Goal: Information Seeking & Learning: Learn about a topic

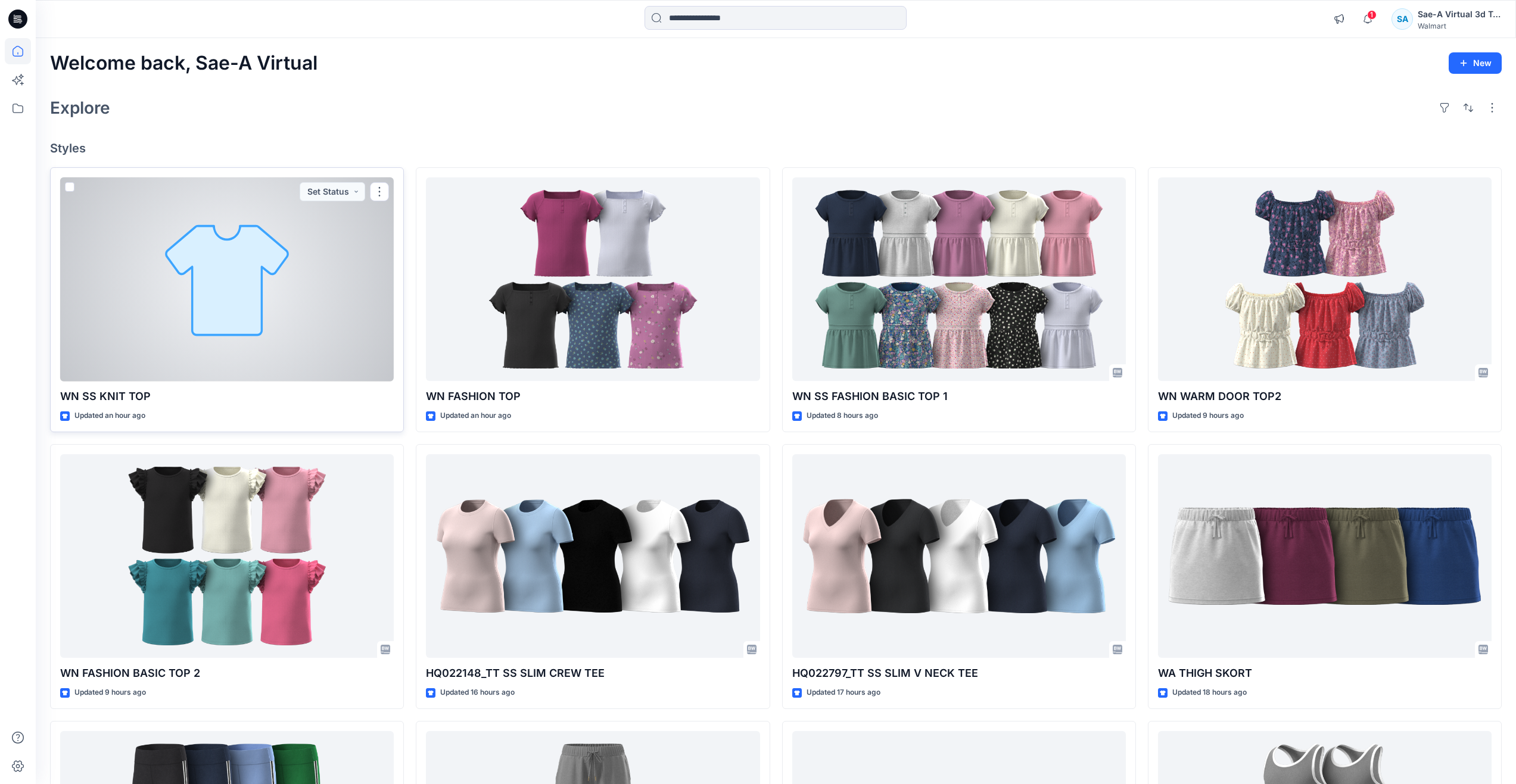
drag, startPoint x: 0, startPoint y: 0, endPoint x: 135, endPoint y: 223, distance: 260.7
click at [135, 223] on div at bounding box center [226, 280] width 333 height 204
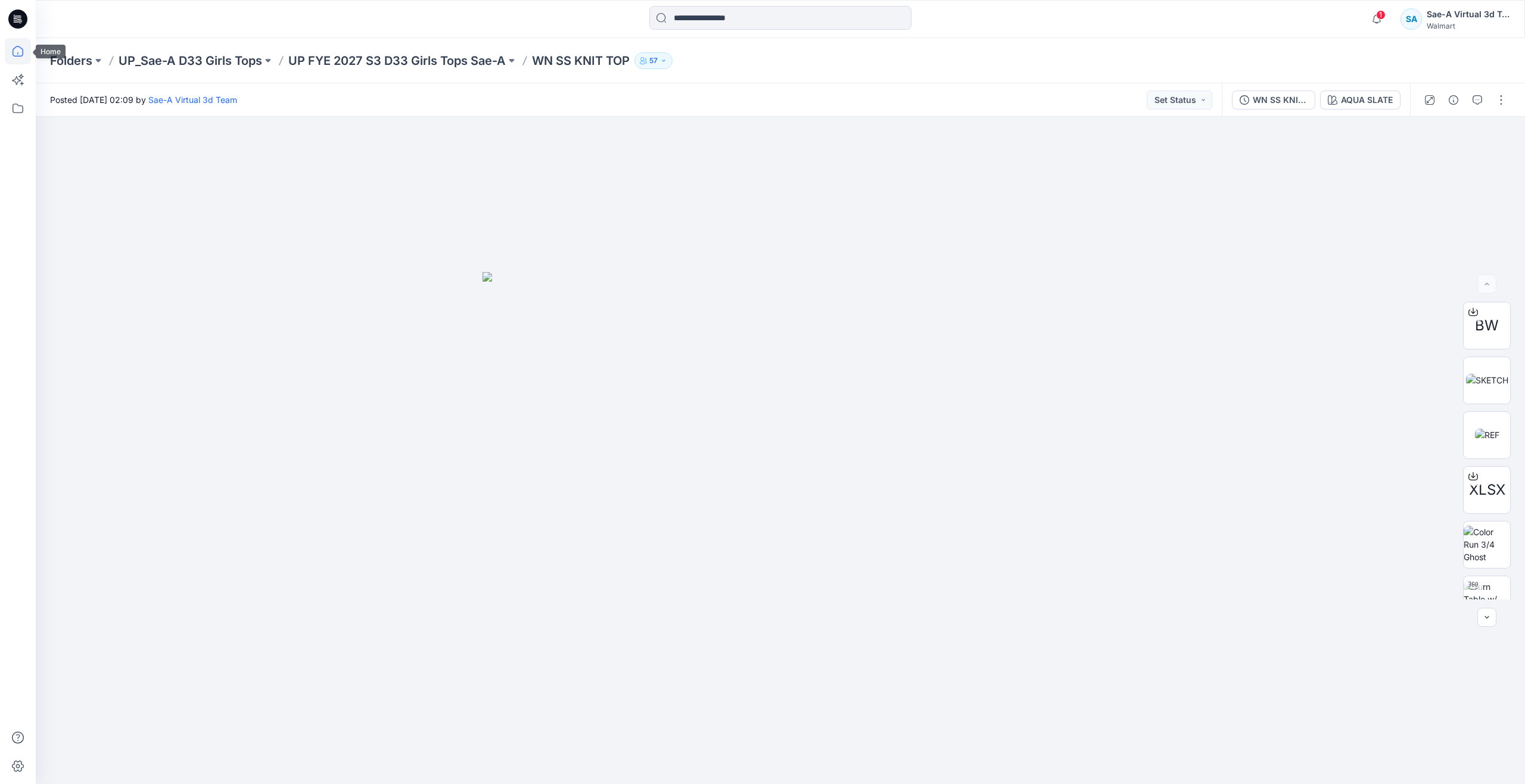
click at [19, 53] on icon at bounding box center [17, 51] width 26 height 26
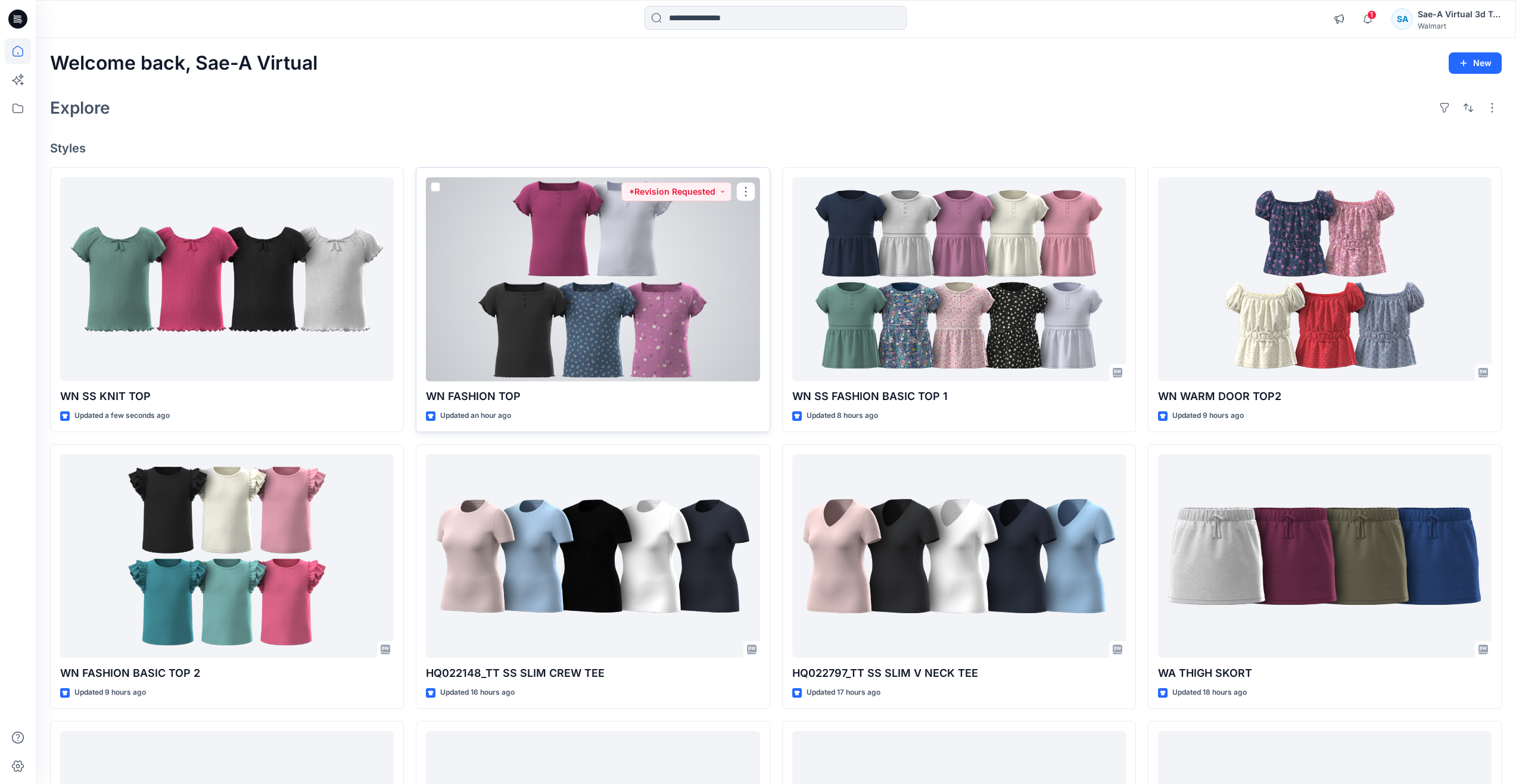
click at [563, 323] on div at bounding box center [593, 280] width 333 height 204
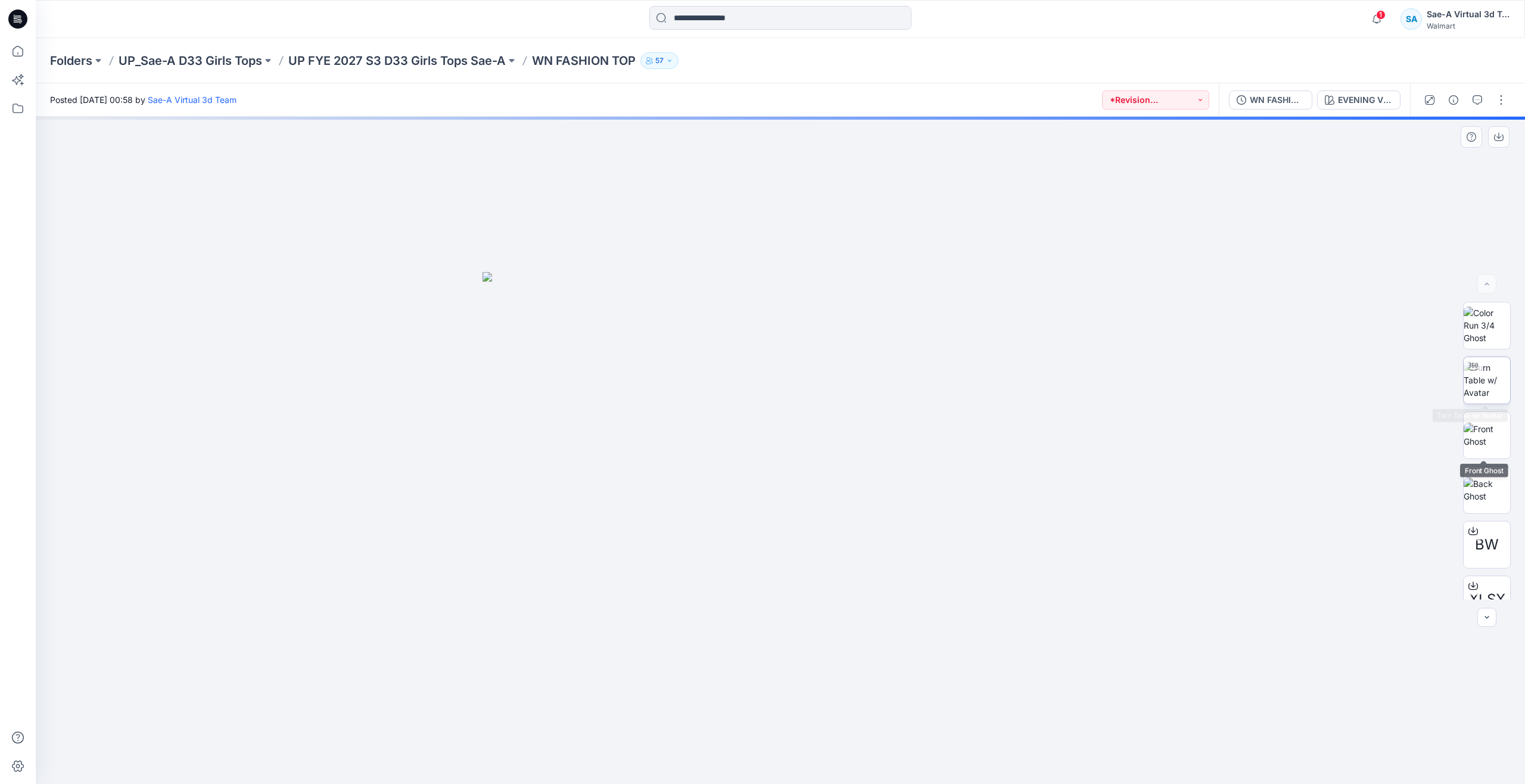
click at [1469, 385] on img at bounding box center [1487, 380] width 47 height 37
drag, startPoint x: 761, startPoint y: 763, endPoint x: 991, endPoint y: 397, distance: 432.3
click at [780, 721] on div at bounding box center [780, 451] width 1489 height 668
click at [1455, 102] on icon "button" at bounding box center [1454, 100] width 9 height 9
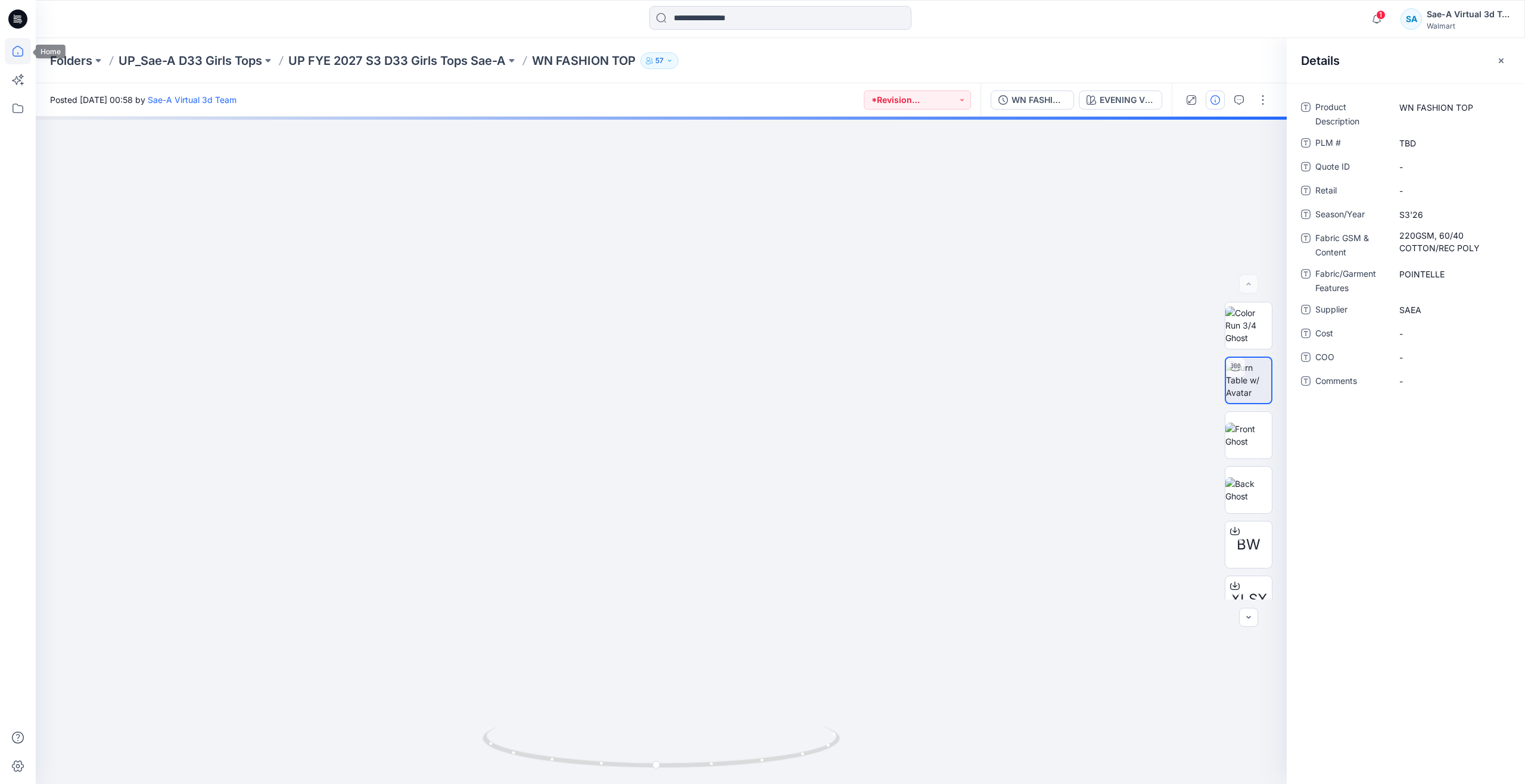
click at [14, 52] on icon at bounding box center [17, 51] width 26 height 26
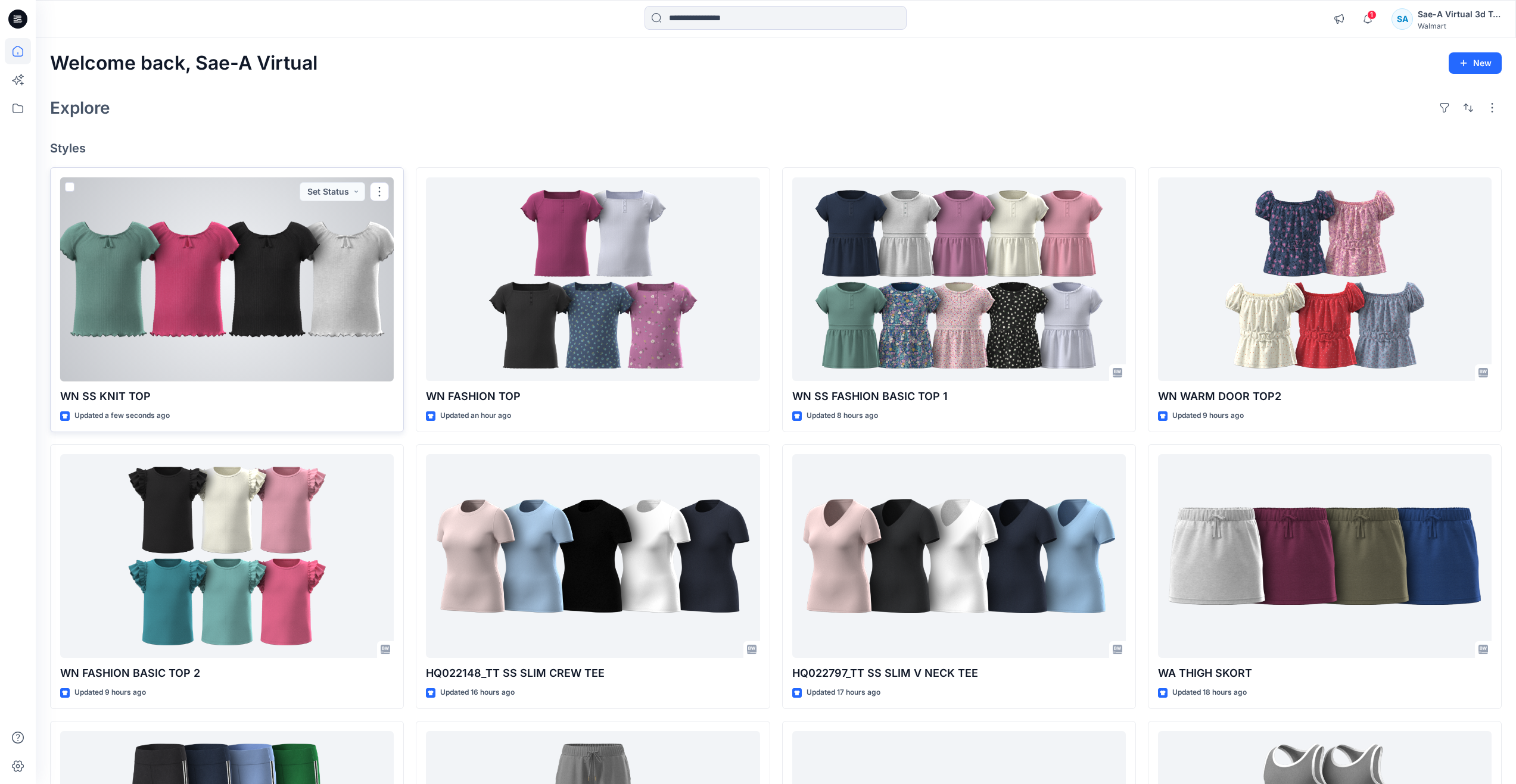
click at [165, 300] on div at bounding box center [226, 280] width 333 height 204
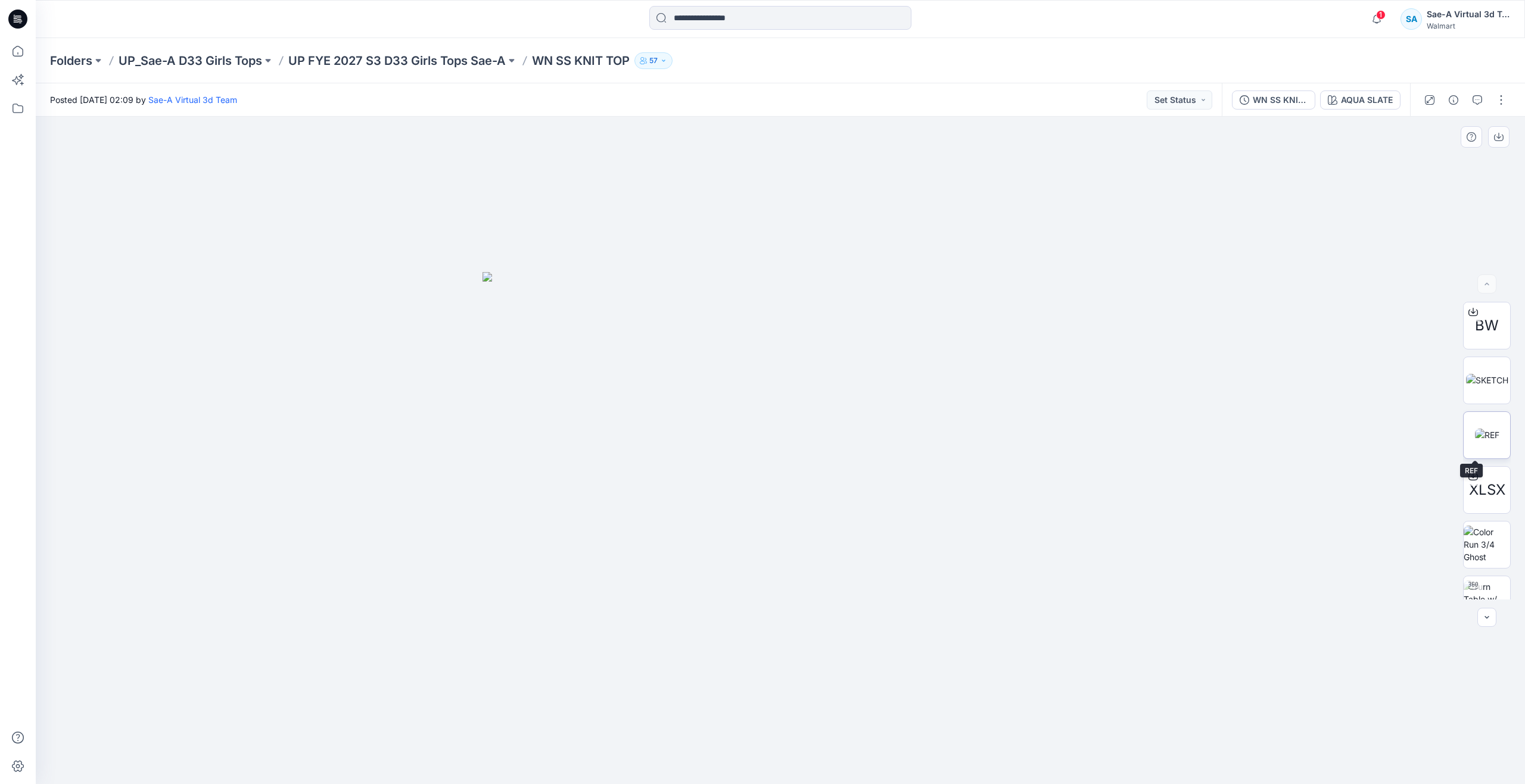
click at [1475, 432] on img at bounding box center [1487, 435] width 25 height 13
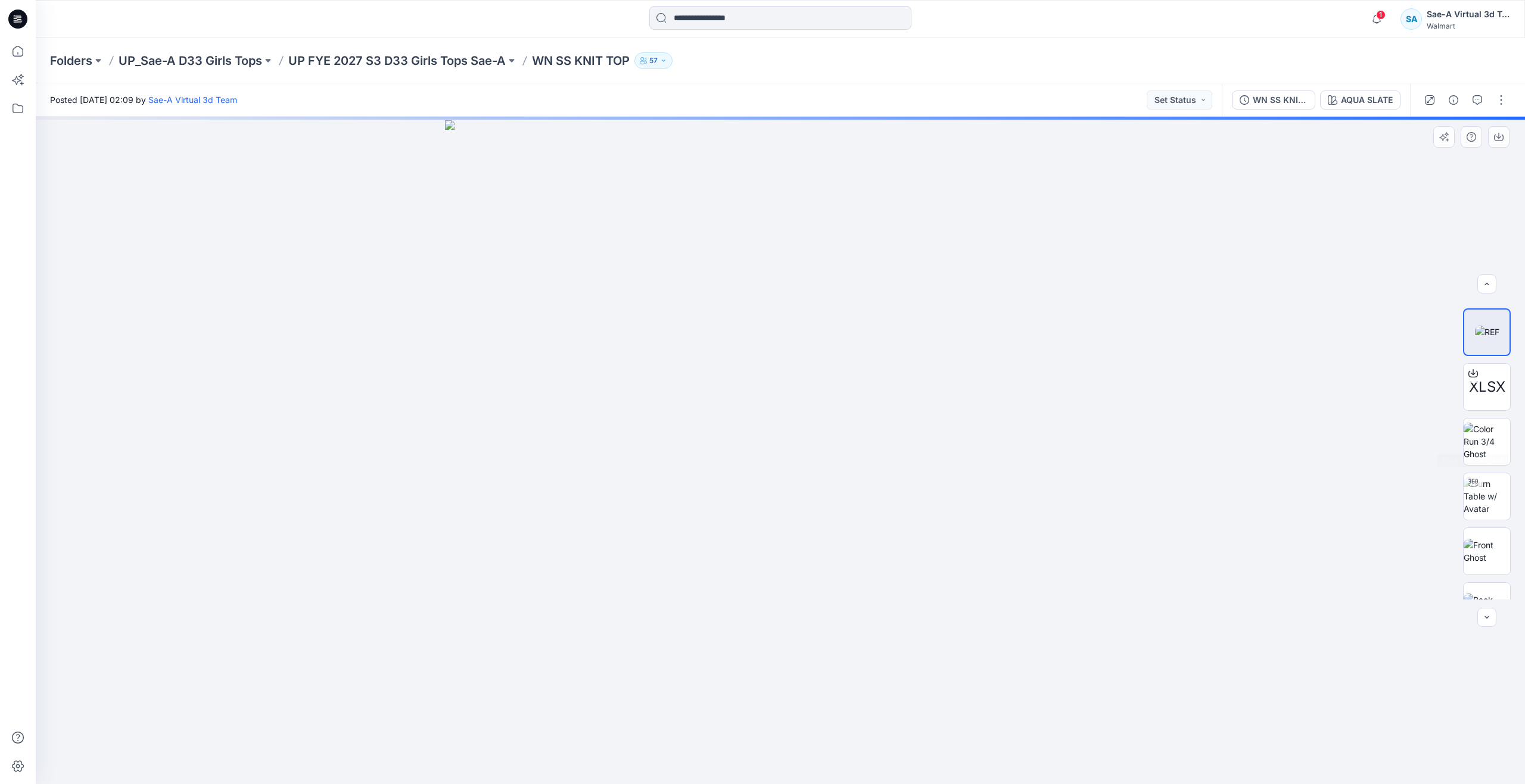
scroll to position [119, 0]
click at [1482, 474] on img at bounding box center [1487, 480] width 47 height 37
drag, startPoint x: 782, startPoint y: 767, endPoint x: 443, endPoint y: 709, distance: 343.9
click at [443, 709] on div at bounding box center [780, 451] width 1489 height 668
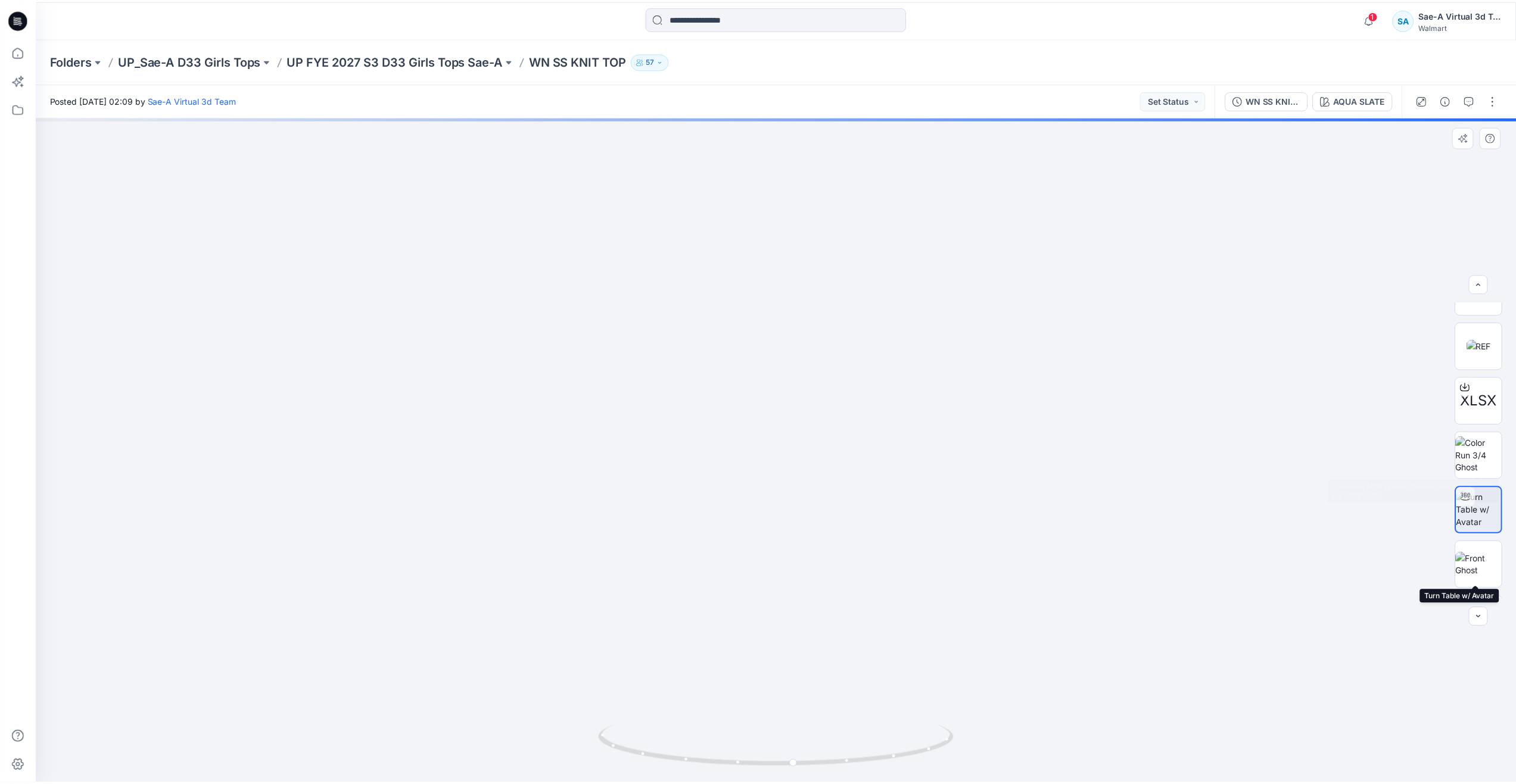
scroll to position [9, 0]
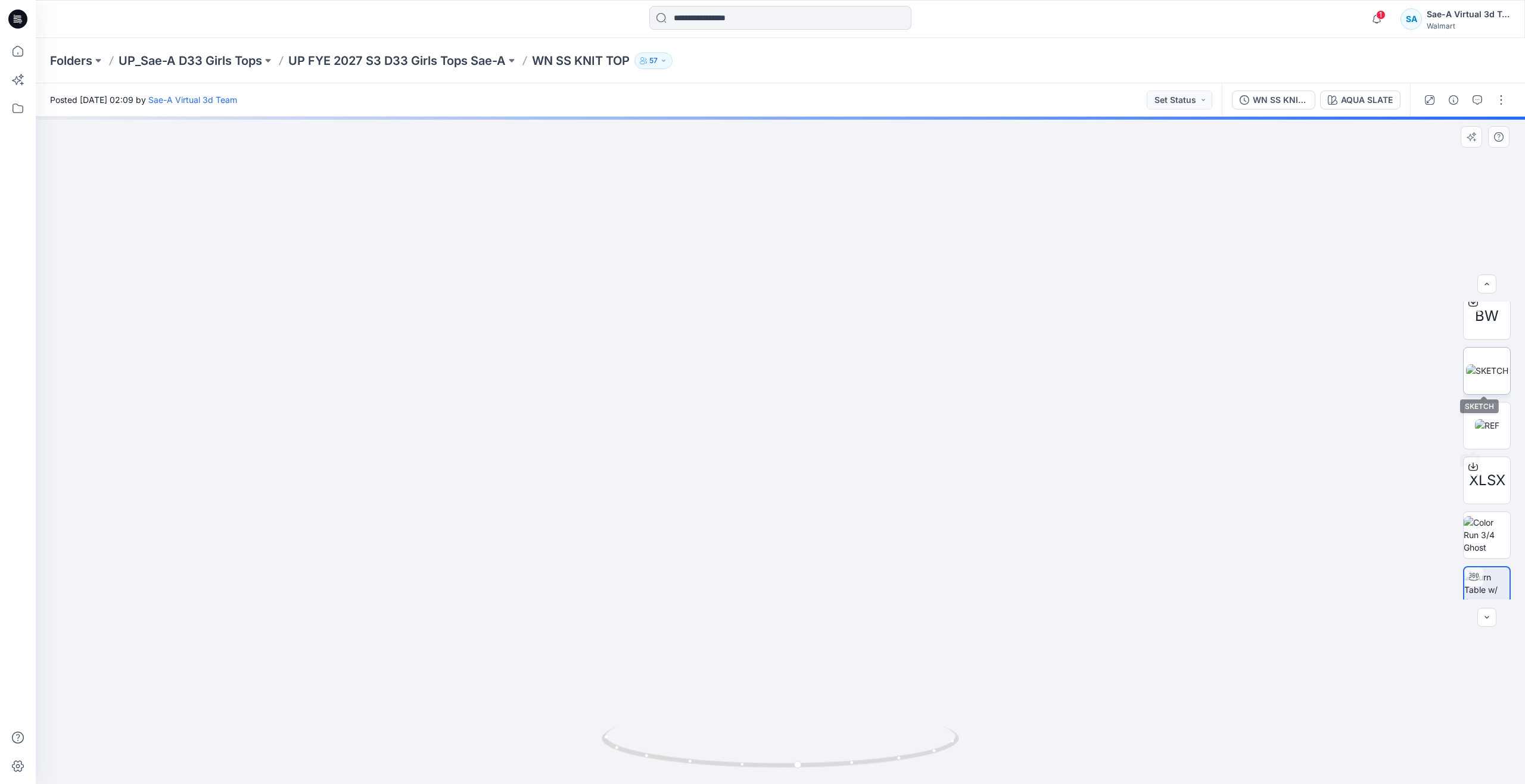
click at [1483, 370] on img at bounding box center [1487, 371] width 42 height 13
drag, startPoint x: 596, startPoint y: 66, endPoint x: 631, endPoint y: 70, distance: 35.2
click at [631, 70] on div "Folders UP_Sae-A D33 Girls Tops UP FYE 2027 S3 D33 Girls Tops Sae-A WN SS KNIT …" at bounding box center [780, 61] width 1489 height 45
copy p "WN SS KNIT TOP"
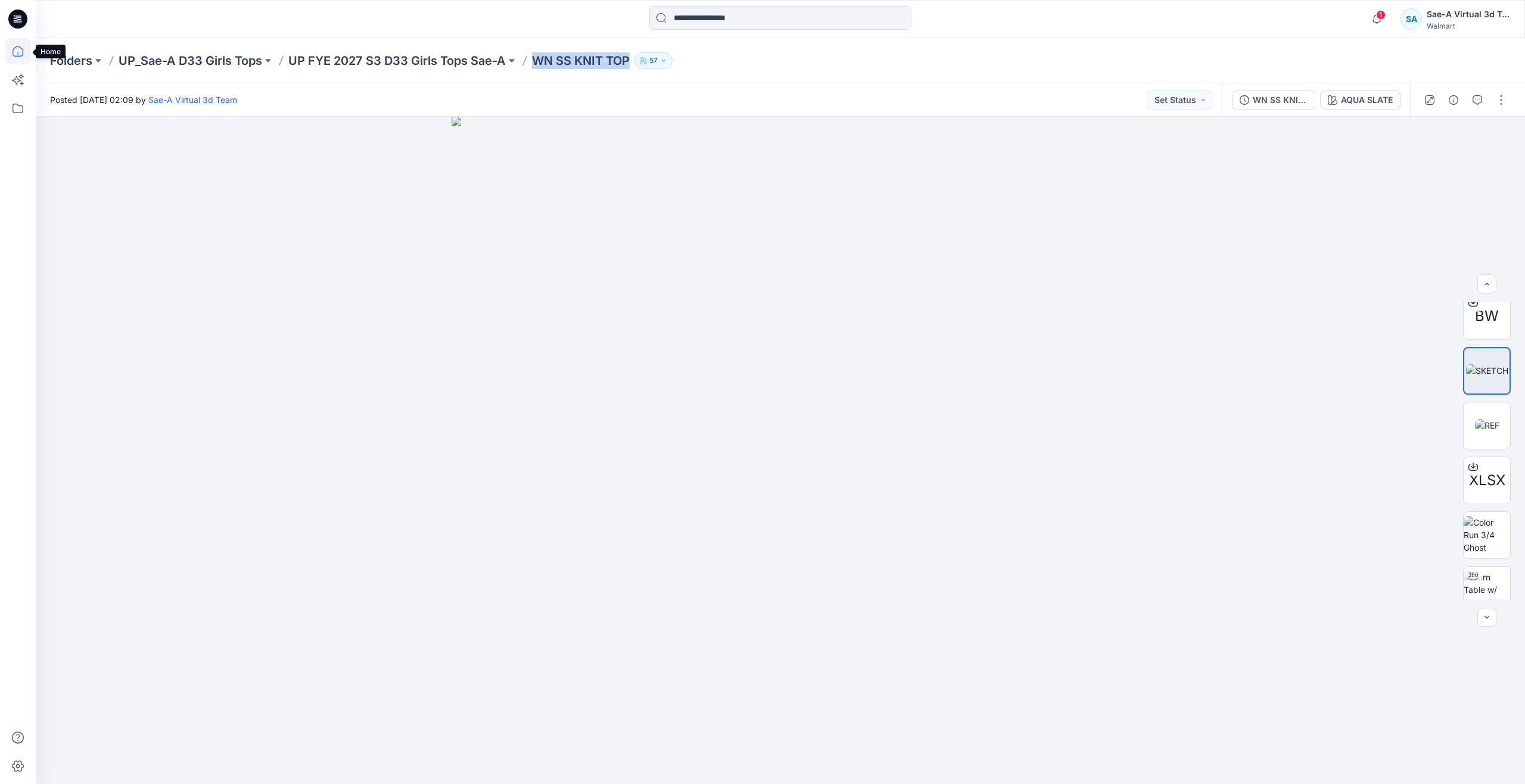
click at [29, 51] on icon at bounding box center [17, 51] width 26 height 26
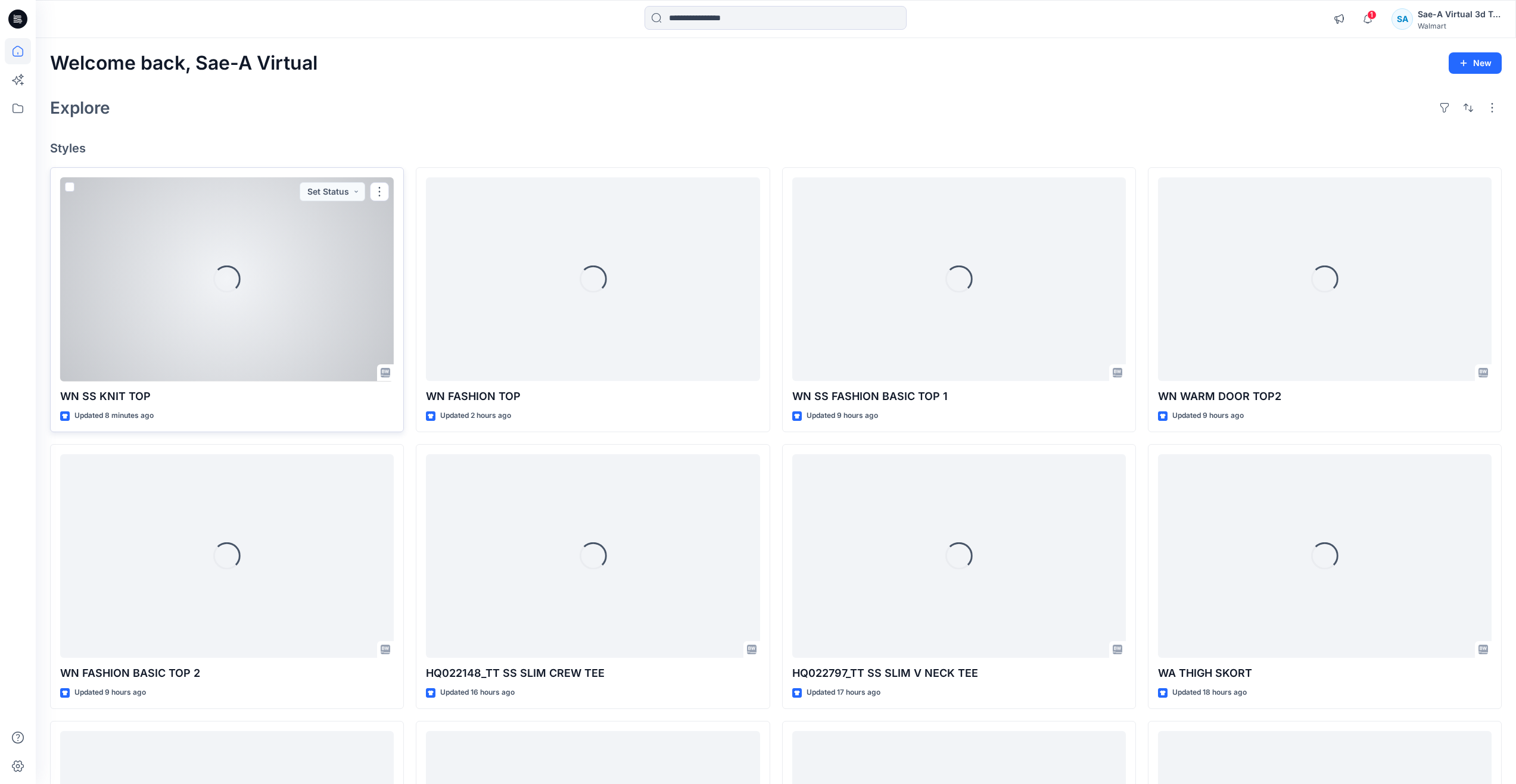
click at [170, 313] on div "Loading..." at bounding box center [226, 280] width 333 height 204
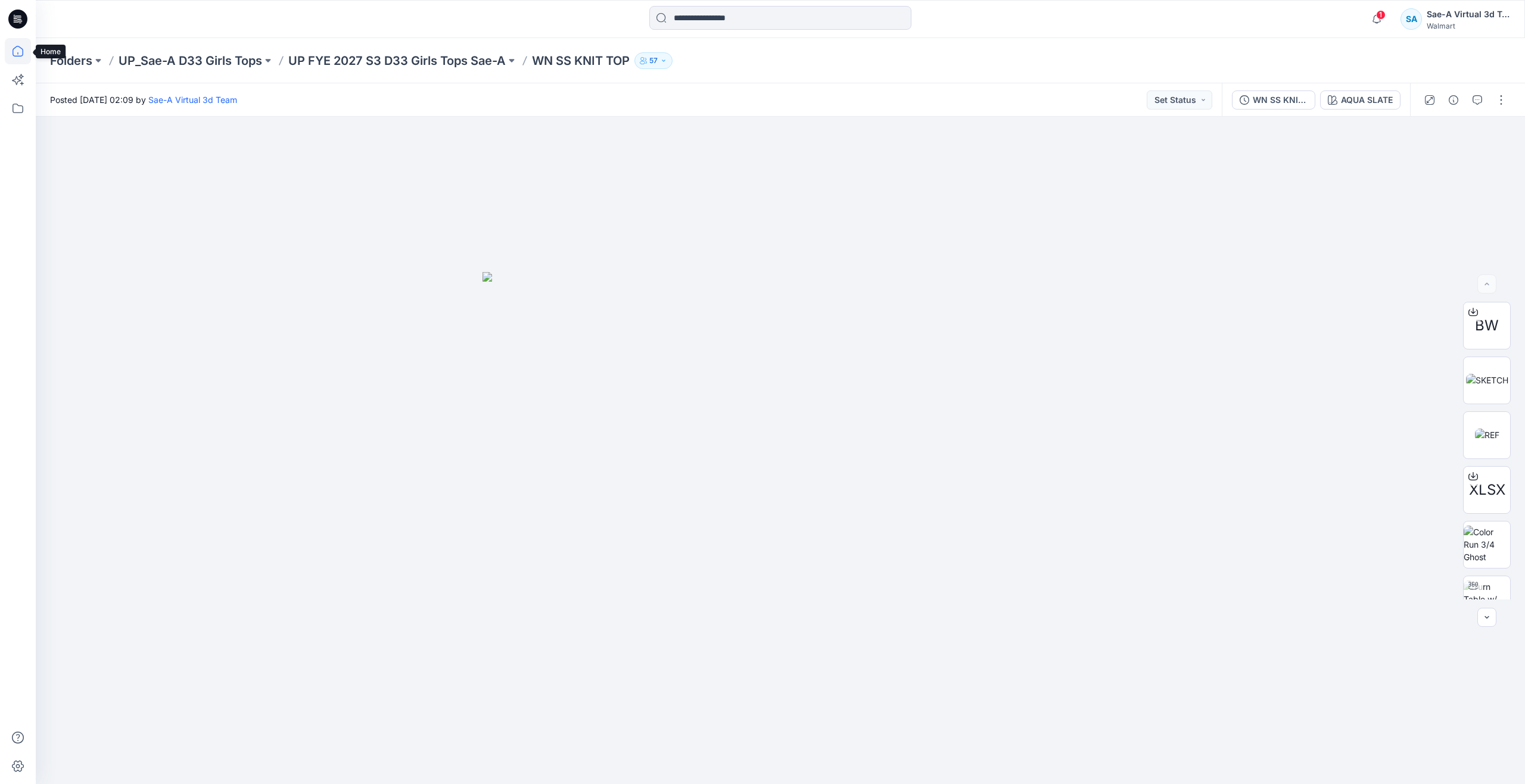
click at [21, 49] on icon at bounding box center [17, 51] width 26 height 26
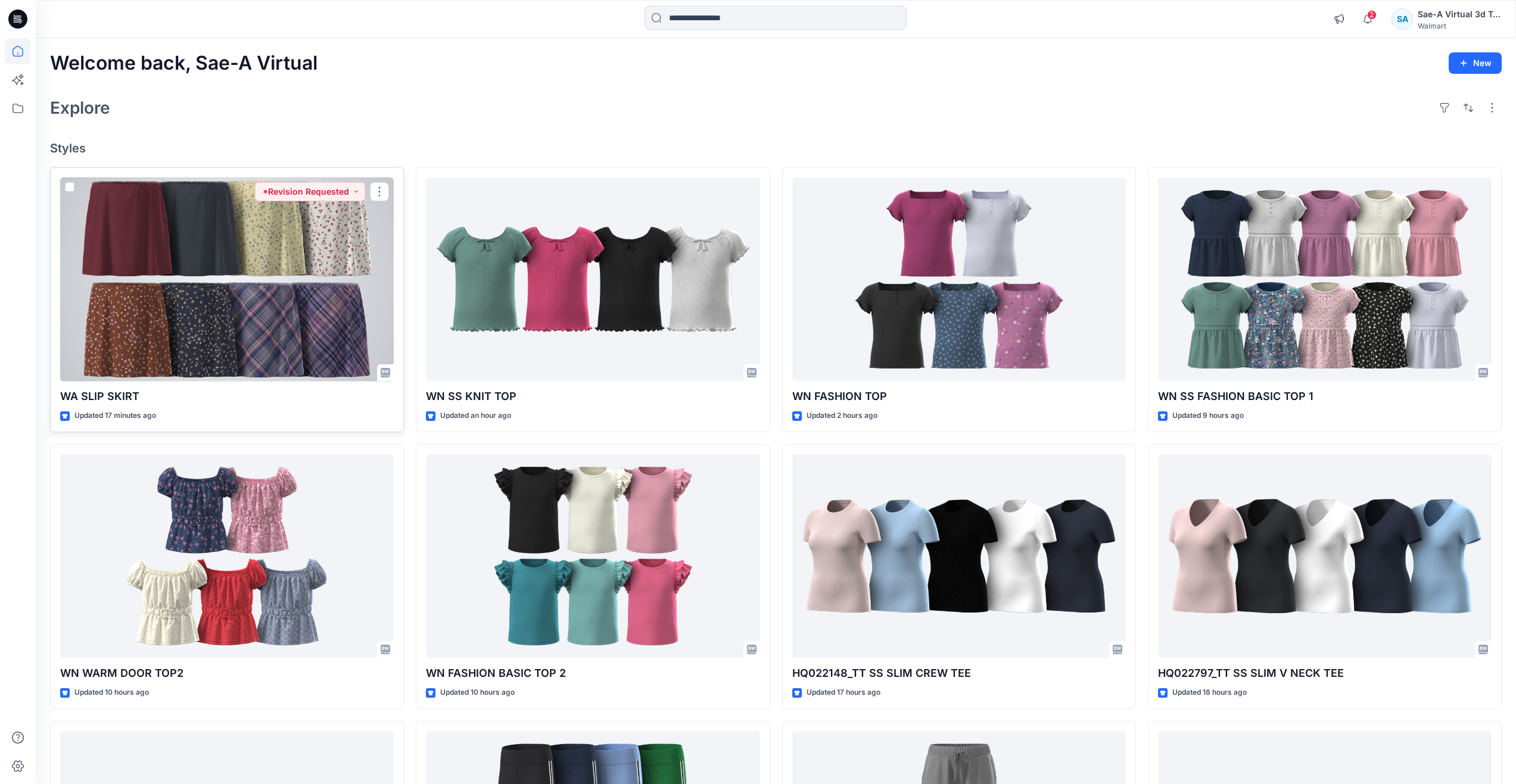
click at [248, 270] on div at bounding box center [226, 280] width 333 height 204
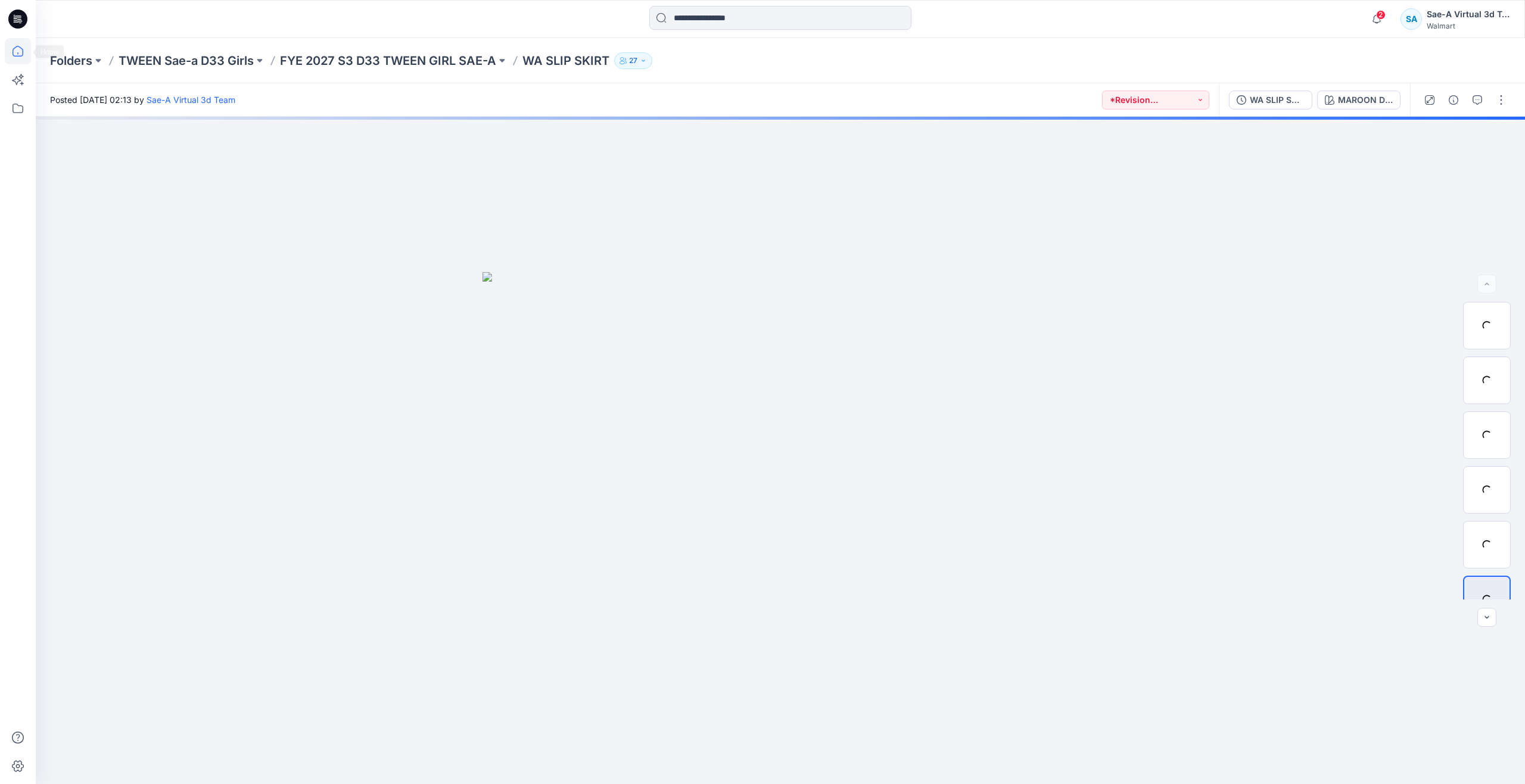
click at [9, 51] on icon at bounding box center [17, 51] width 26 height 26
